Goal: Transaction & Acquisition: Obtain resource

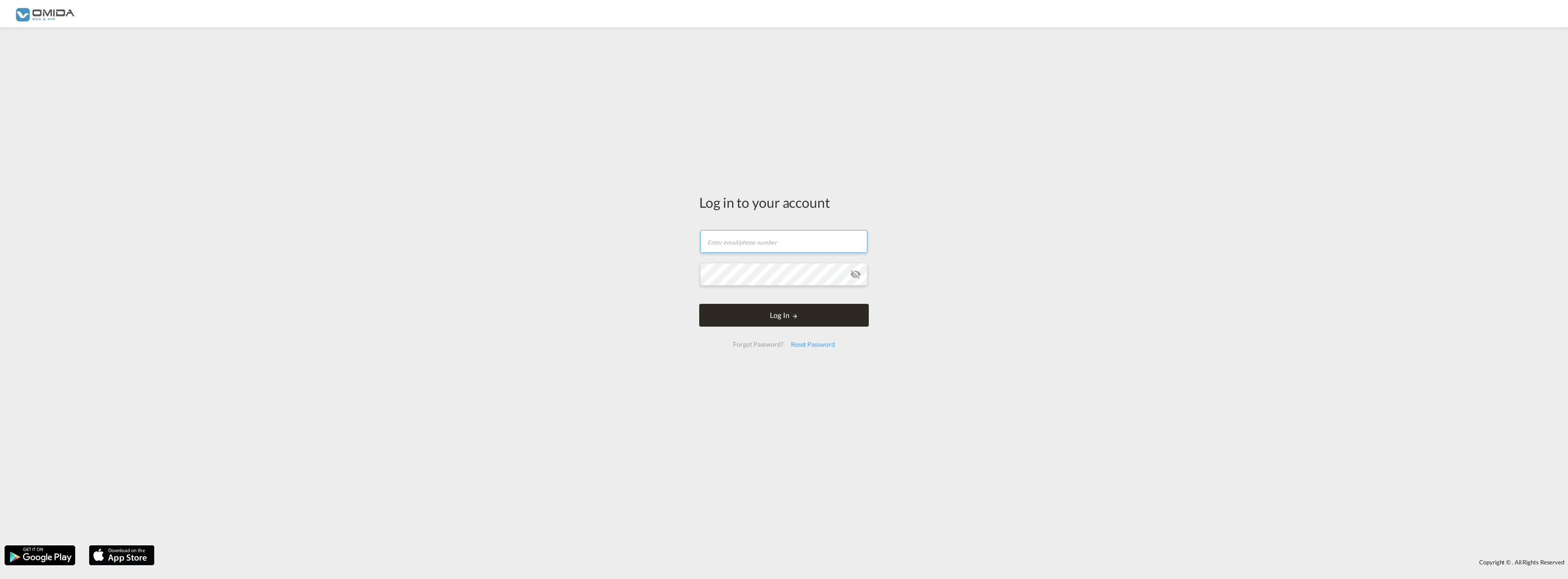
type input "[EMAIL_ADDRESS][DOMAIN_NAME]"
click at [782, 313] on button "Log In" at bounding box center [784, 314] width 170 height 23
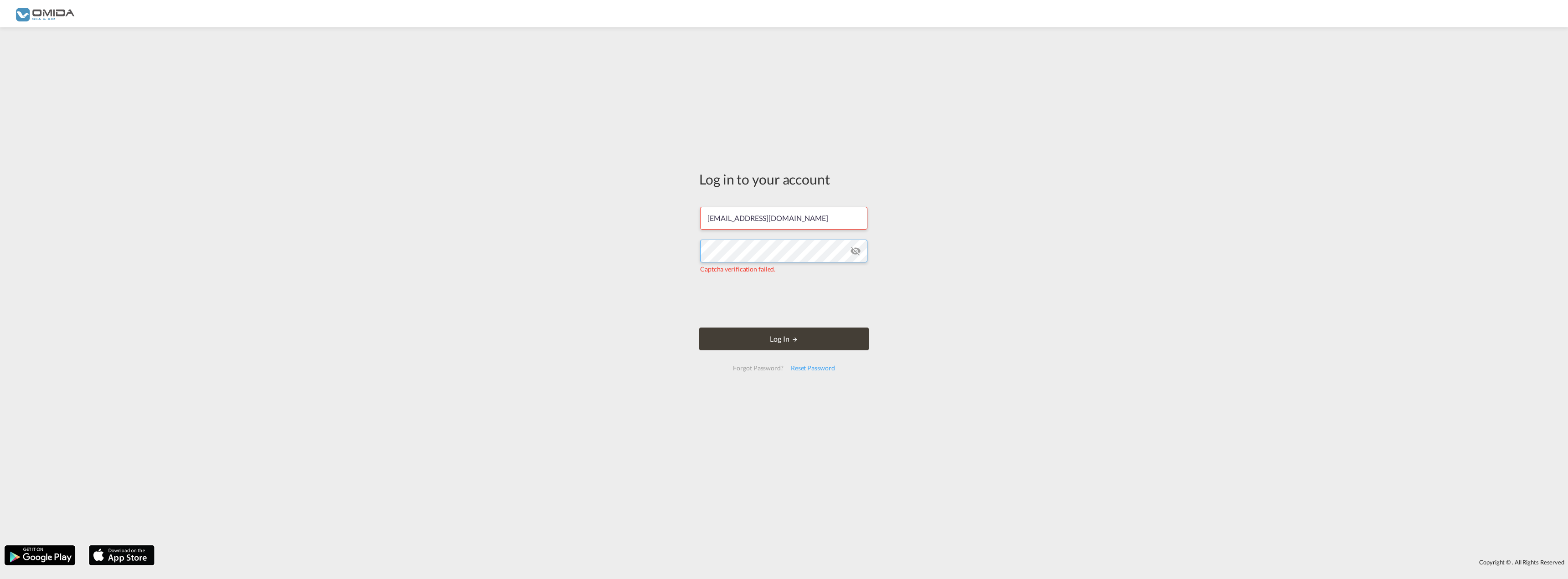
click at [595, 240] on div "Log in to your account [EMAIL_ADDRESS][DOMAIN_NAME] Captcha verification failed…" at bounding box center [784, 286] width 1568 height 508
click at [699, 322] on button "Log In" at bounding box center [784, 333] width 170 height 23
click at [773, 333] on button "Log In" at bounding box center [784, 338] width 170 height 23
drag, startPoint x: 858, startPoint y: 249, endPoint x: 876, endPoint y: 252, distance: 18.2
click at [858, 249] on md-icon "icon-eye-off" at bounding box center [856, 251] width 11 height 11
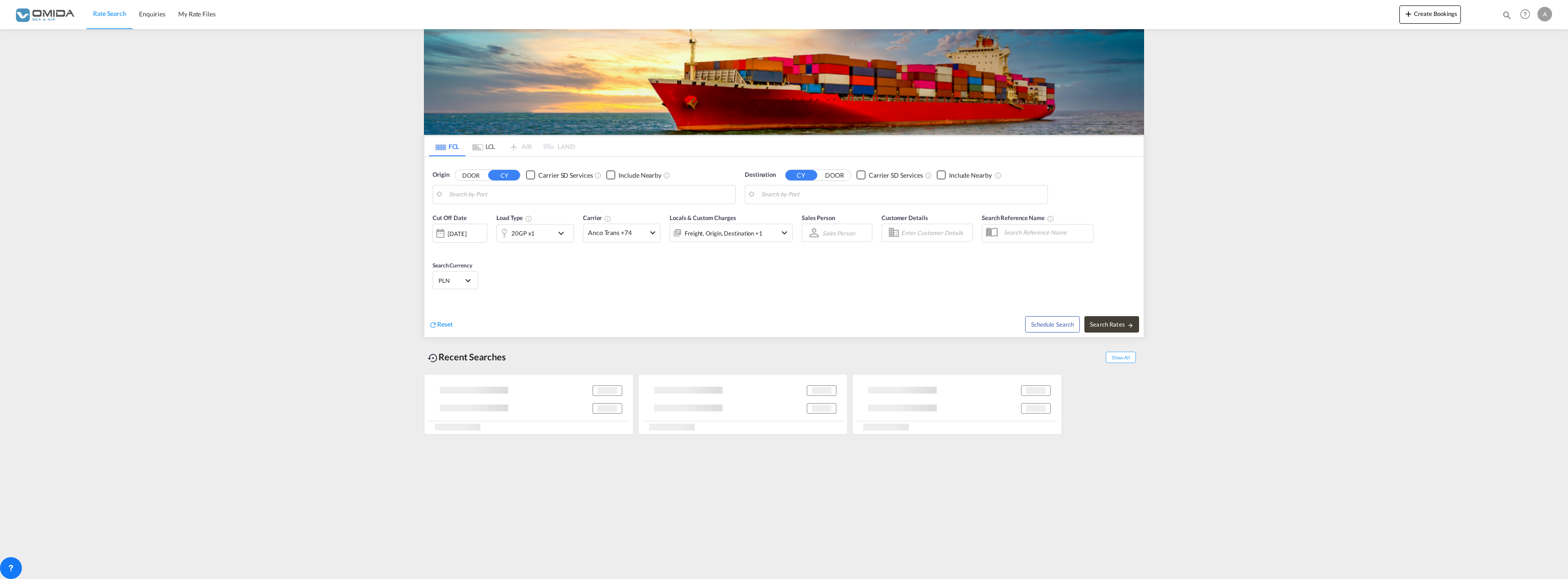
type input "Gdansk, PLGDN"
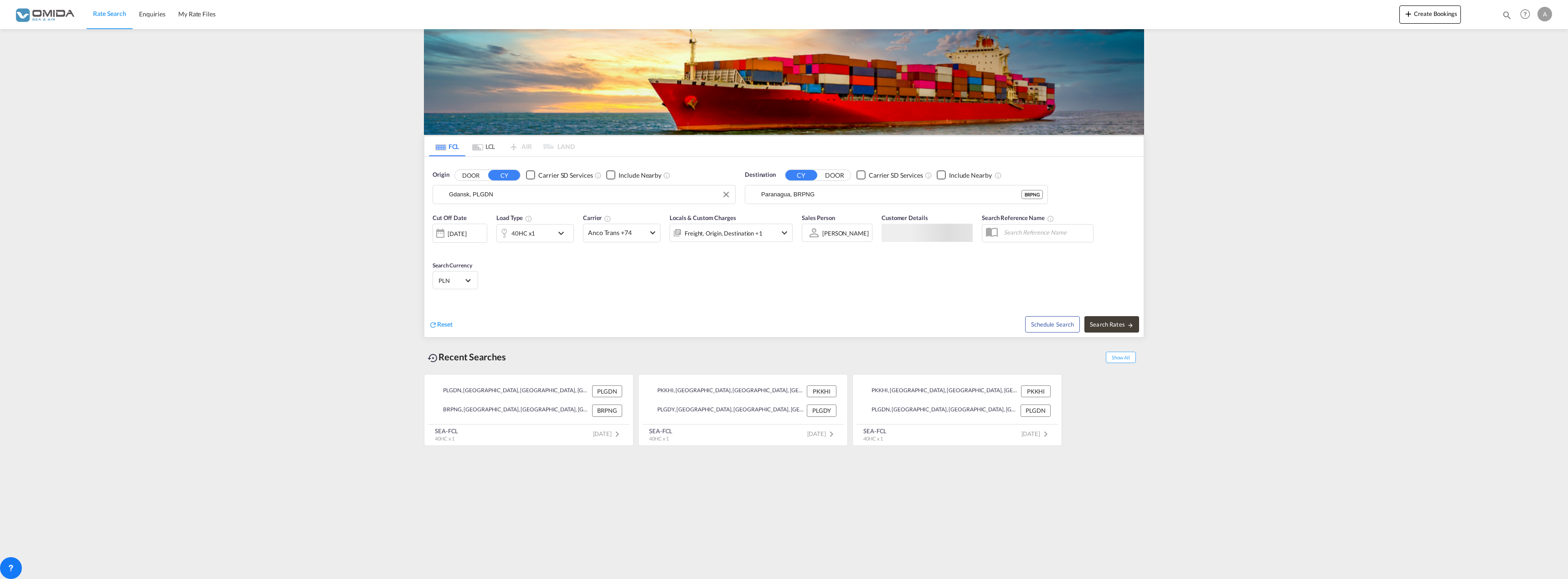
click at [502, 198] on input "Gdansk, PLGDN" at bounding box center [590, 195] width 282 height 13
click at [845, 198] on input "Paranagua, BRPNG" at bounding box center [902, 195] width 282 height 13
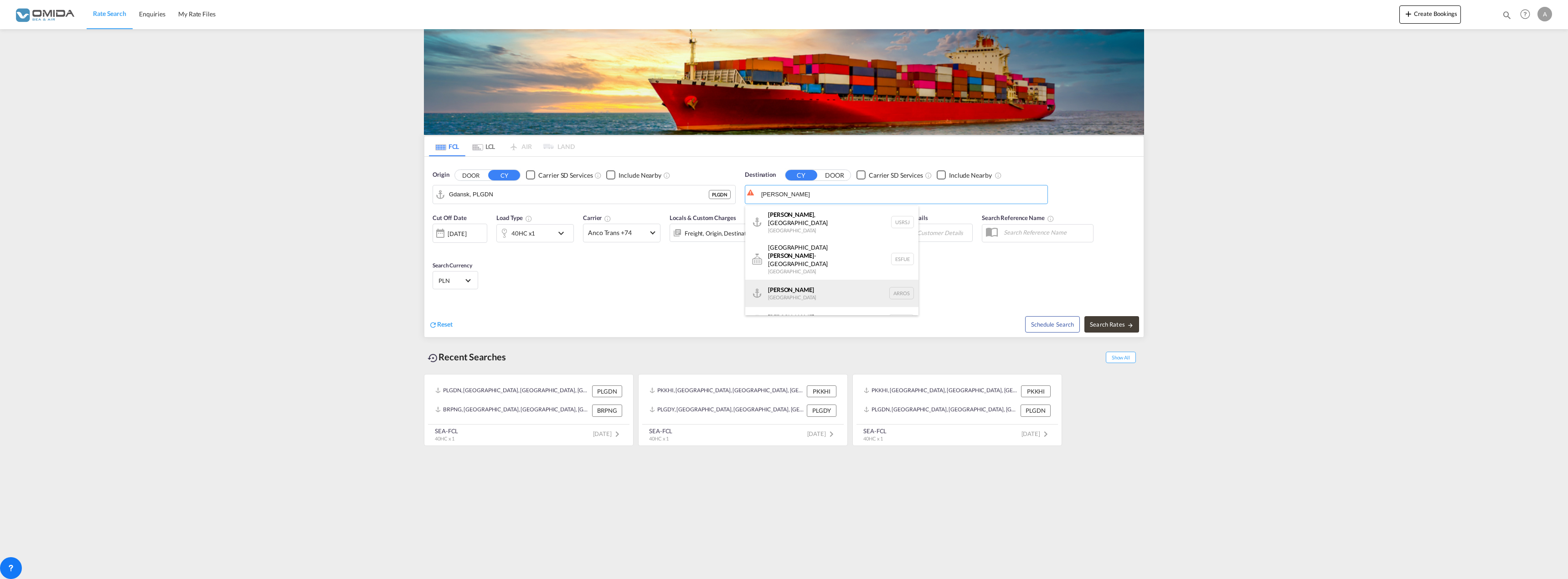
click at [855, 280] on div "[PERSON_NAME] [GEOGRAPHIC_DATA] [GEOGRAPHIC_DATA]" at bounding box center [831, 293] width 173 height 27
type input "[PERSON_NAME], ARROS"
click at [1110, 327] on span "Search Rates" at bounding box center [1111, 324] width 44 height 7
type input "PLGDN to ARROS / [DATE]"
